Goal: Information Seeking & Learning: Find specific fact

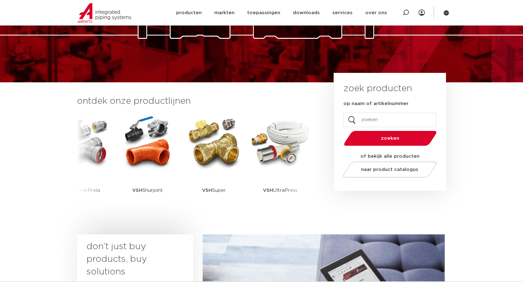
scroll to position [95, 0]
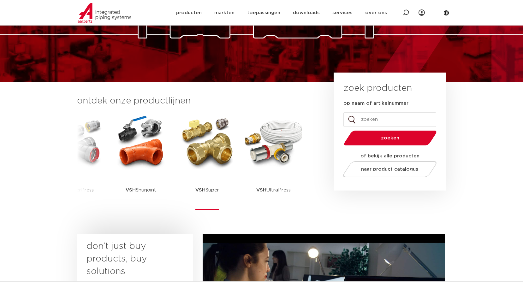
click at [207, 150] on img at bounding box center [207, 142] width 57 height 57
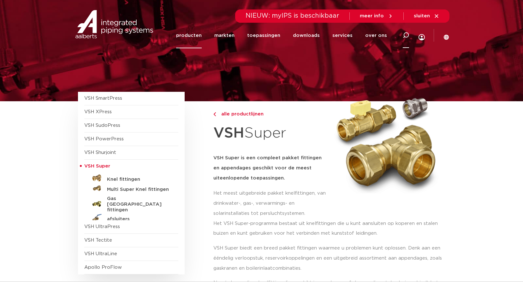
click at [403, 36] on div at bounding box center [405, 35] width 25 height 26
type input "vlakke koppeling"
click button "Zoeken" at bounding box center [0, 0] width 0 height 0
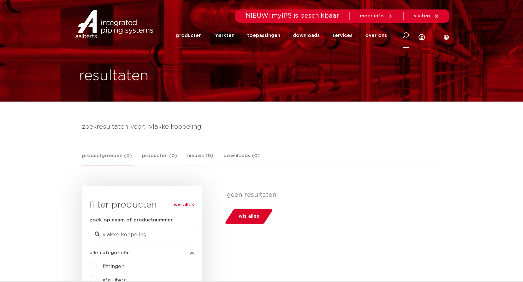
click at [403, 35] on icon at bounding box center [406, 35] width 6 height 6
type input "vlak"
click button "Zoeken" at bounding box center [0, 0] width 0 height 0
